Goal: Find specific page/section

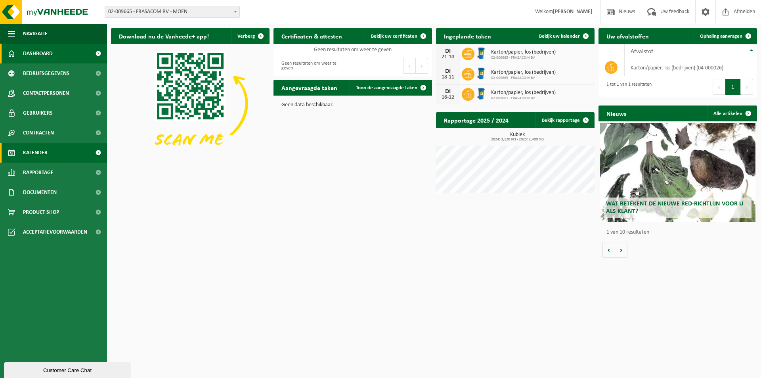
click at [45, 156] on span "Kalender" at bounding box center [35, 153] width 25 height 20
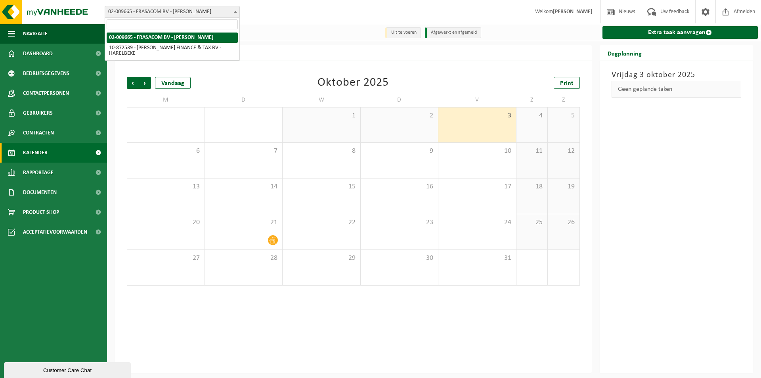
click at [229, 11] on span "02-009665 - FRASACOM BV - [PERSON_NAME]" at bounding box center [172, 11] width 134 height 11
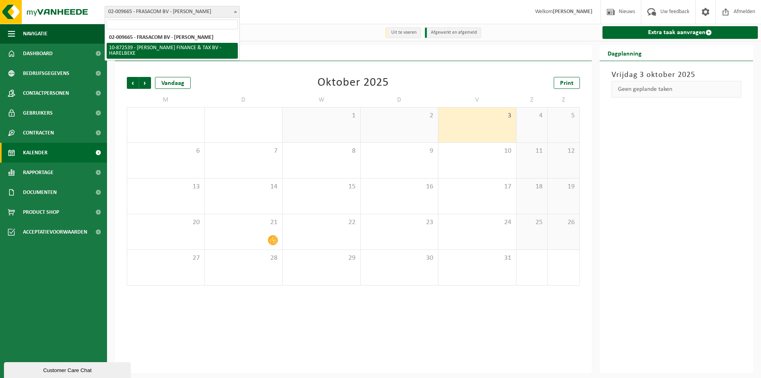
select select "105765"
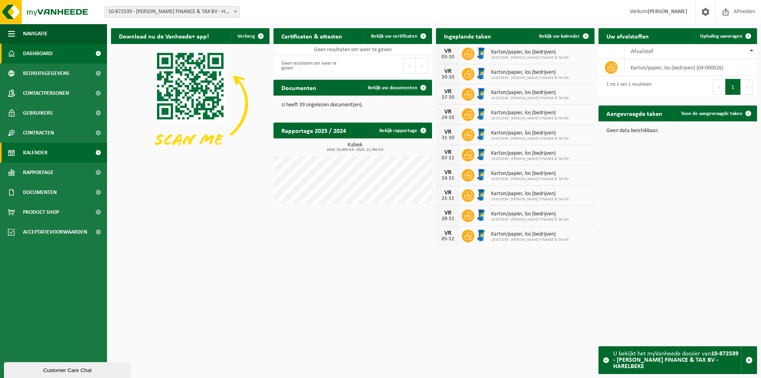
click at [78, 153] on link "Kalender" at bounding box center [53, 153] width 107 height 20
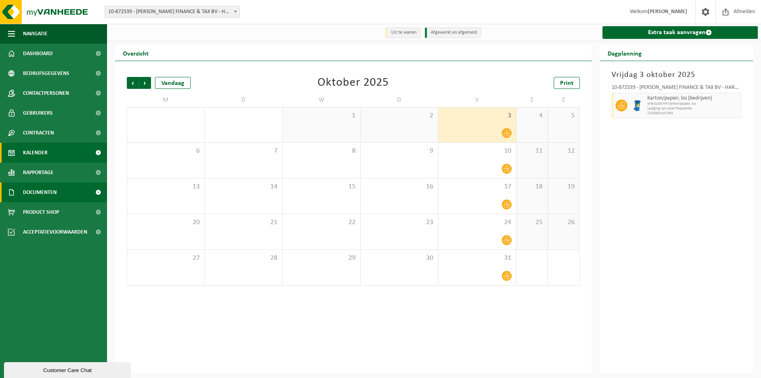
click at [48, 190] on span "Documenten" at bounding box center [40, 192] width 34 height 20
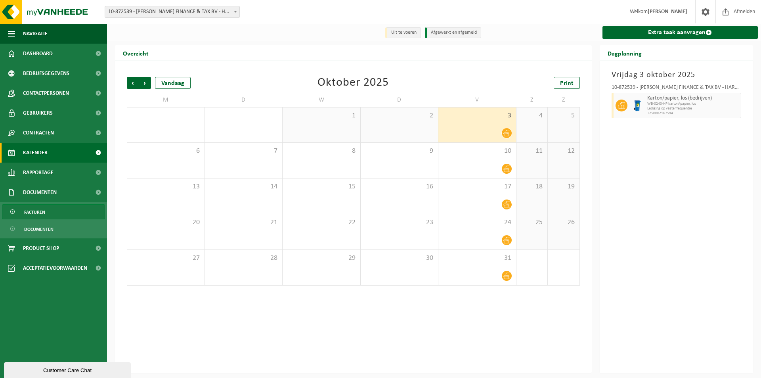
click at [48, 215] on link "Facturen" at bounding box center [53, 211] width 103 height 15
